Goal: Navigation & Orientation: Understand site structure

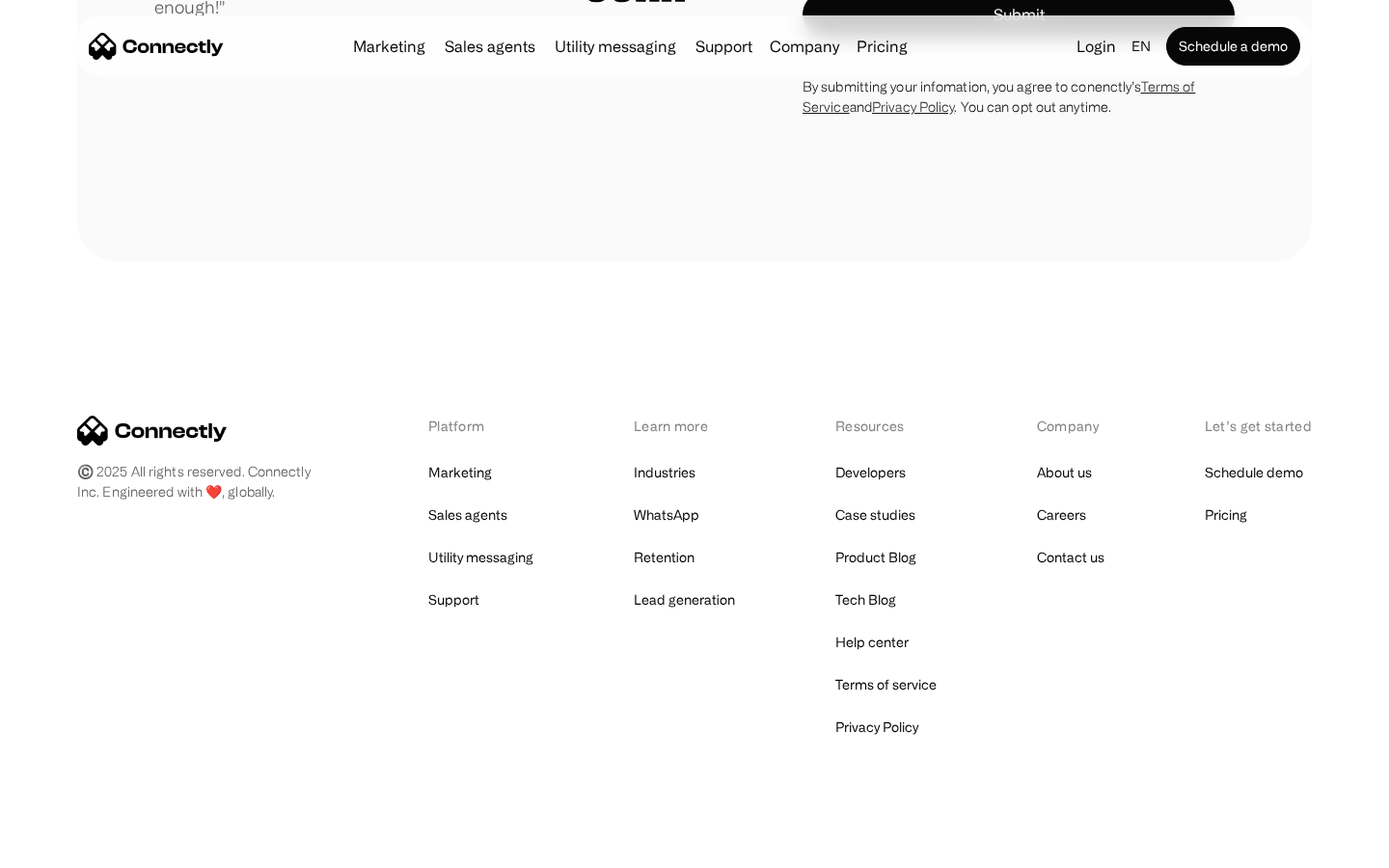
scroll to position [5462, 0]
